Goal: Understand process/instructions: Learn how to perform a task or action

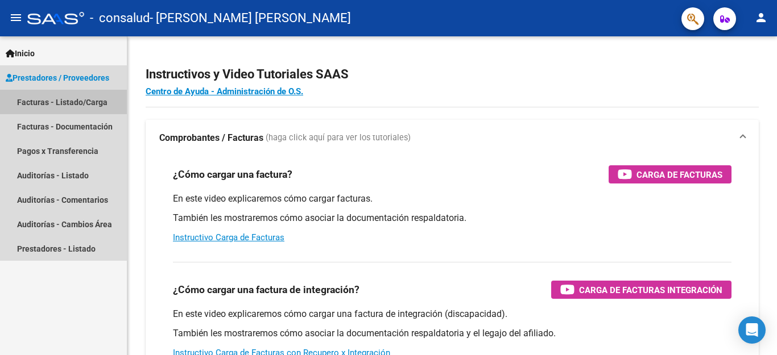
click at [56, 100] on link "Facturas - Listado/Carga" at bounding box center [63, 102] width 127 height 24
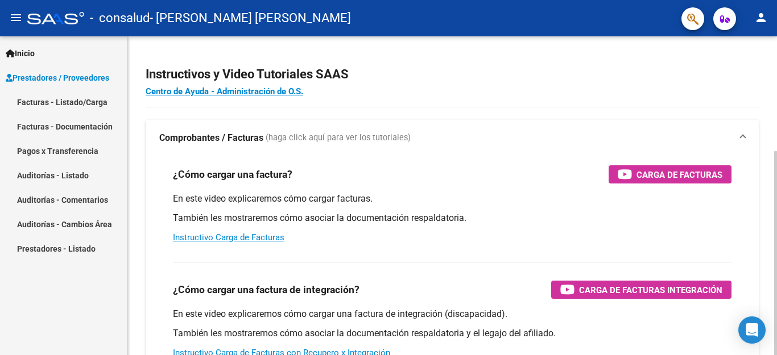
click at [776, 210] on div at bounding box center [775, 253] width 3 height 204
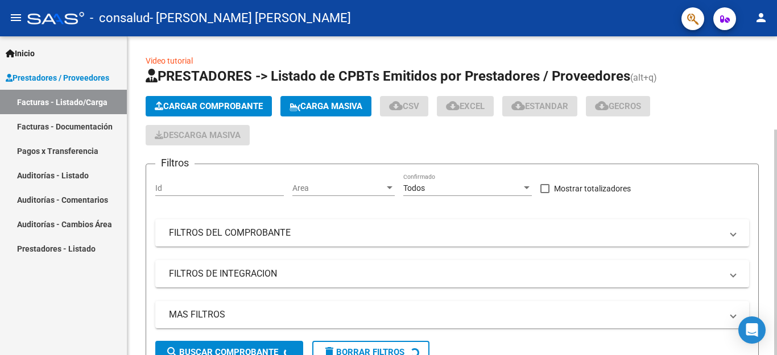
click at [772, 282] on div "Video tutorial PRESTADORES -> Listado de CPBTs Emitidos por Prestadores / Prove…" at bounding box center [453, 261] width 652 height 451
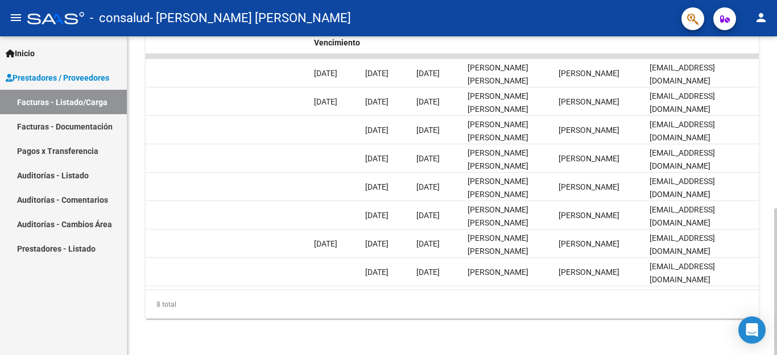
scroll to position [276, 0]
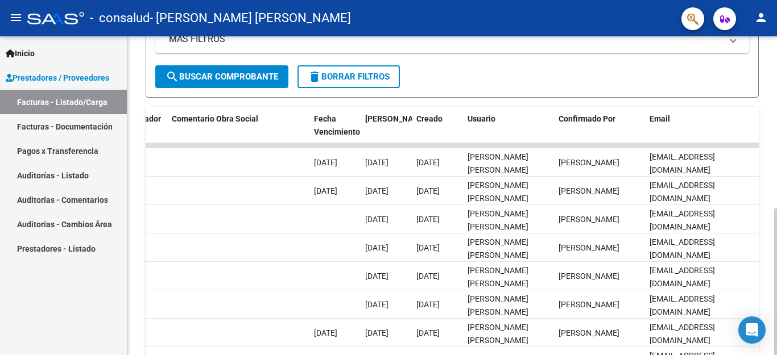
click at [776, 218] on div at bounding box center [775, 282] width 3 height 147
click at [762, 18] on mat-icon "person" at bounding box center [761, 18] width 14 height 14
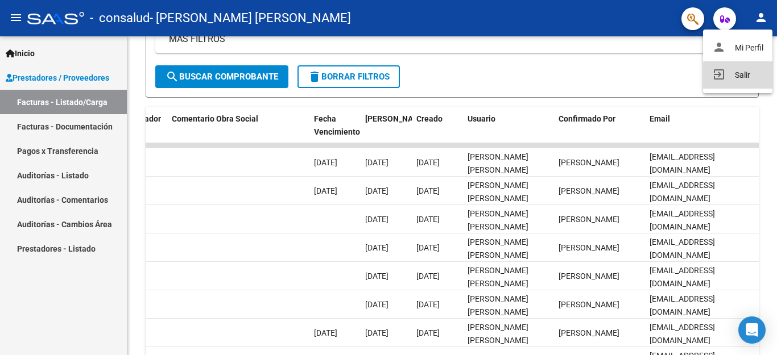
click at [743, 76] on button "exit_to_app Salir" at bounding box center [737, 74] width 69 height 27
